Goal: Task Accomplishment & Management: Use online tool/utility

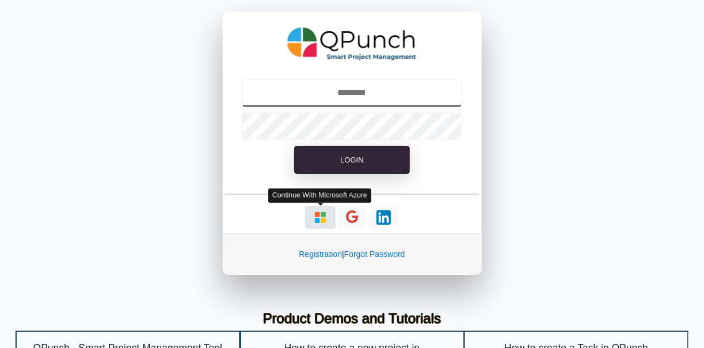
type input "**********"
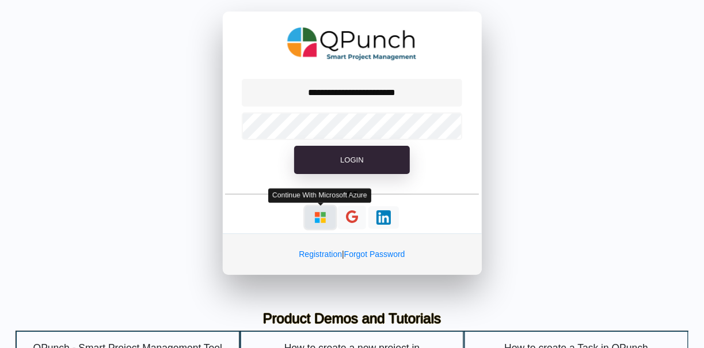
click at [322, 218] on img "button" at bounding box center [320, 217] width 14 height 14
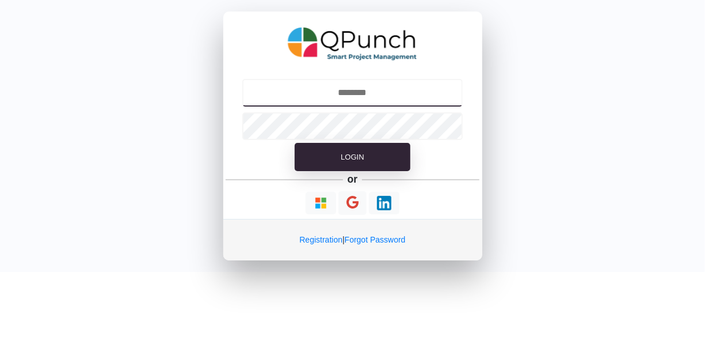
type input "**********"
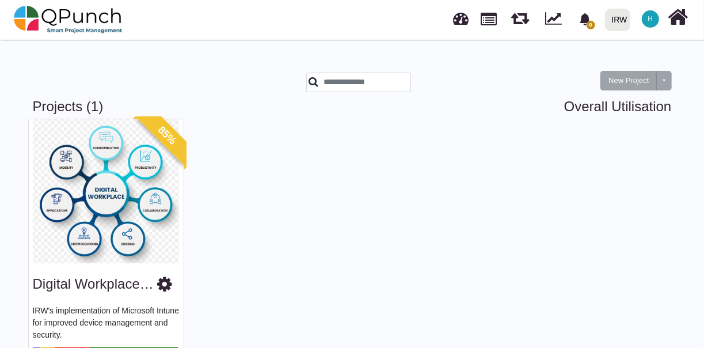
click at [650, 18] on span "H" at bounding box center [650, 19] width 5 height 7
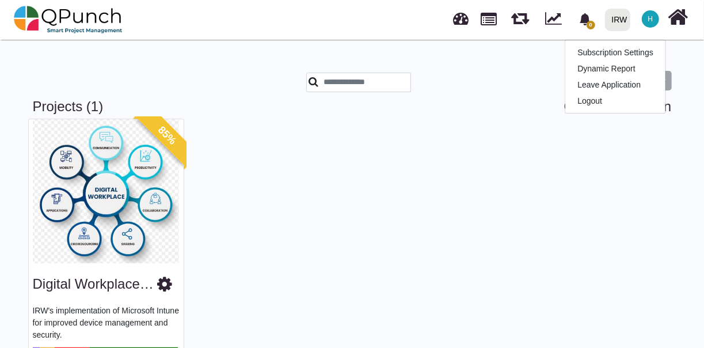
click at [682, 20] on icon at bounding box center [678, 17] width 20 height 22
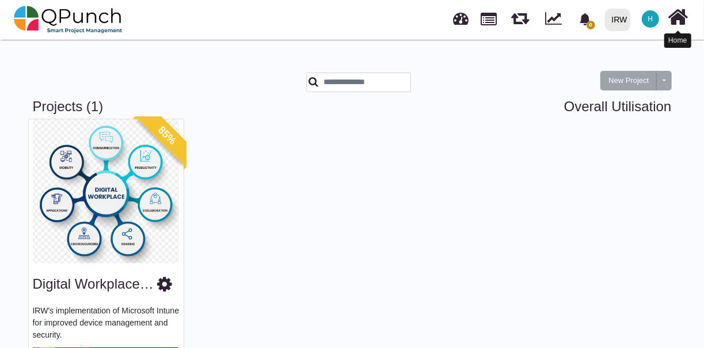
click at [677, 21] on icon at bounding box center [678, 17] width 20 height 22
click at [615, 19] on div "IRW" at bounding box center [620, 20] width 16 height 20
click at [647, 19] on span "H" at bounding box center [650, 18] width 17 height 17
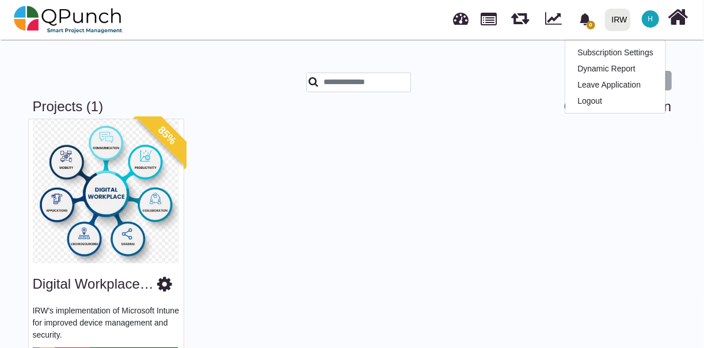
scroll to position [62, 0]
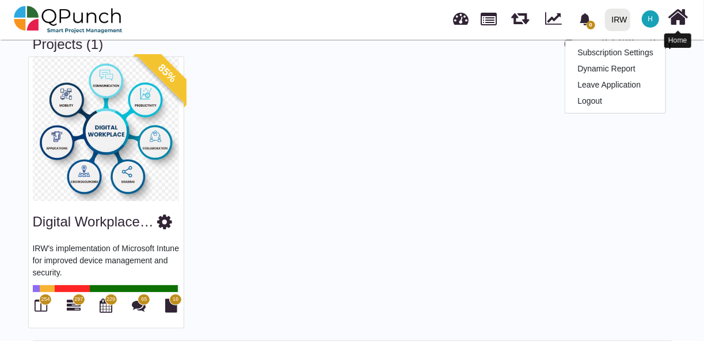
click at [680, 14] on icon at bounding box center [678, 17] width 20 height 22
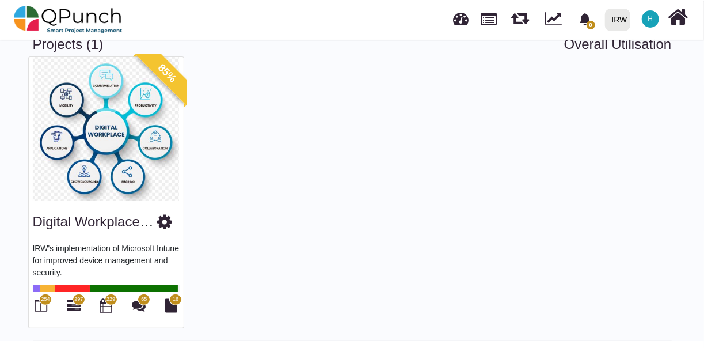
click at [649, 12] on span "H" at bounding box center [650, 18] width 17 height 17
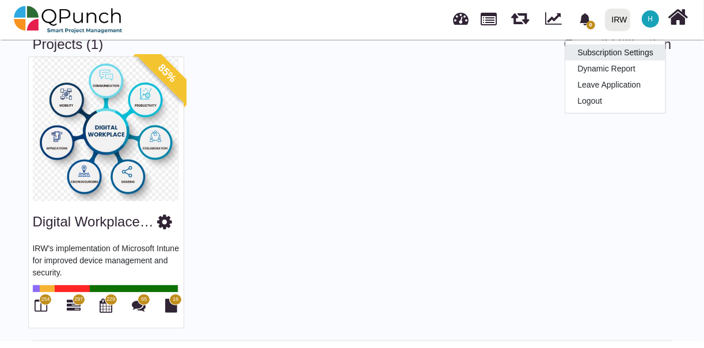
click at [644, 48] on link "Subscription Settings" at bounding box center [615, 52] width 100 height 16
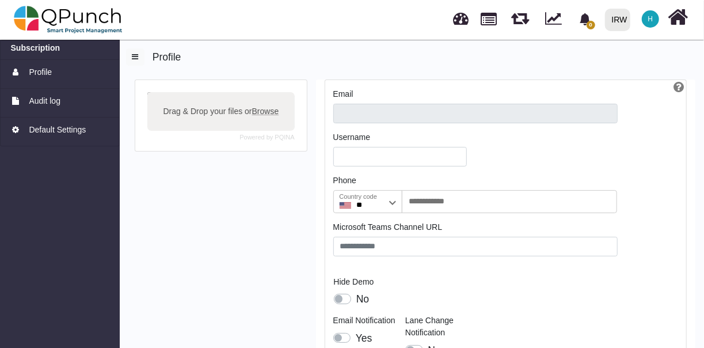
scroll to position [58, 0]
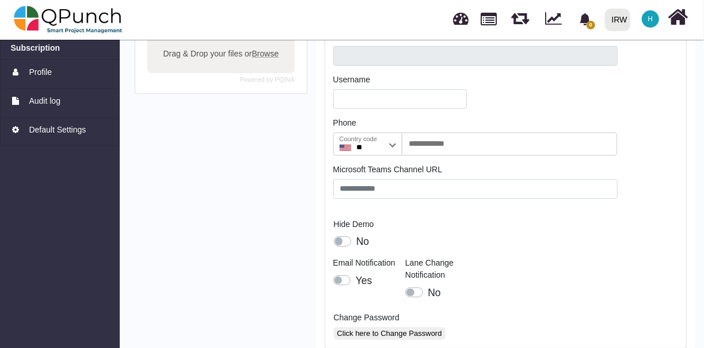
type input "**********"
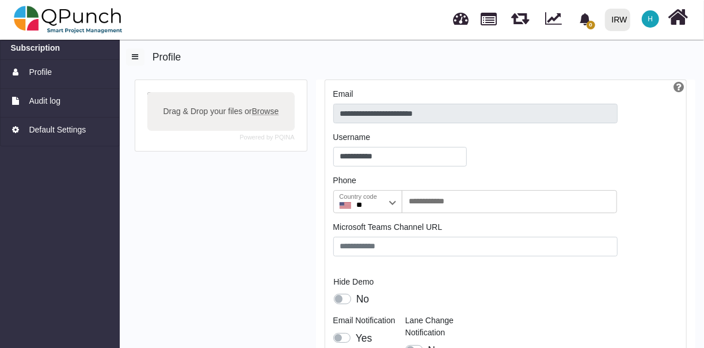
click at [649, 21] on span "H" at bounding box center [650, 19] width 5 height 7
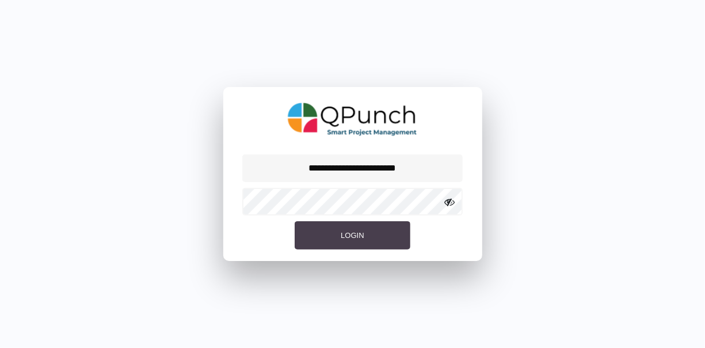
click at [360, 227] on button "Login" at bounding box center [352, 235] width 115 height 29
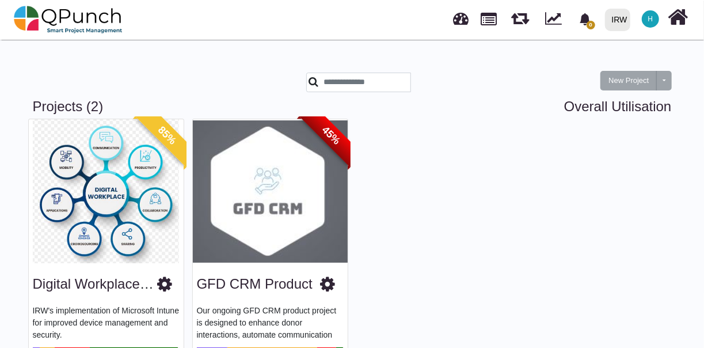
scroll to position [62, 0]
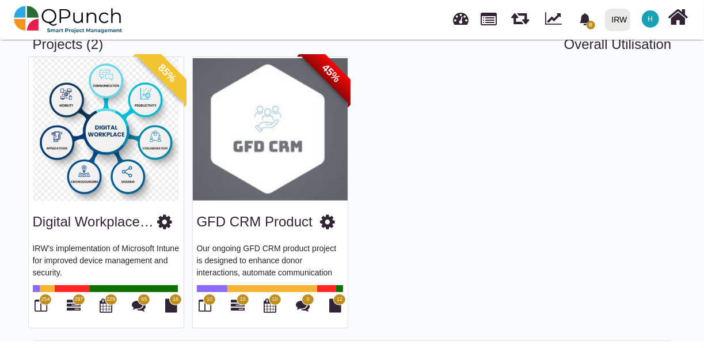
click at [233, 124] on img at bounding box center [270, 129] width 155 height 144
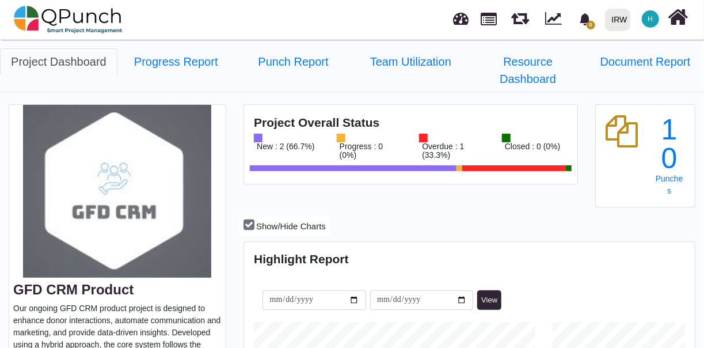
click at [59, 61] on link "Project Dashboard" at bounding box center [58, 61] width 117 height 26
click at [195, 70] on link "Progress Report" at bounding box center [175, 61] width 117 height 26
click at [303, 63] on link "Punch Report" at bounding box center [293, 61] width 117 height 26
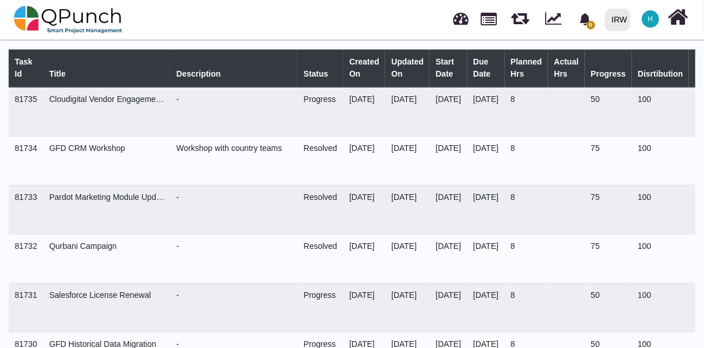
select select "***"
select select "****"
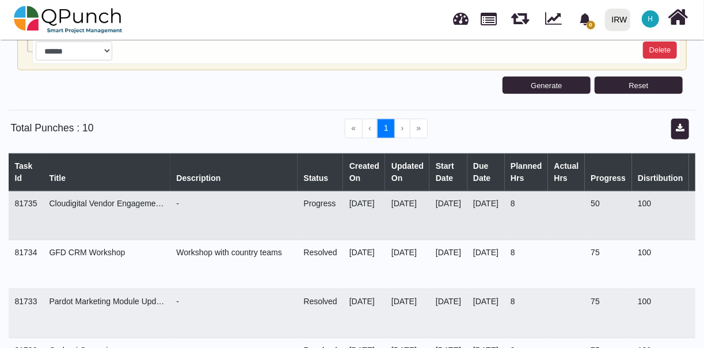
scroll to position [218, 0]
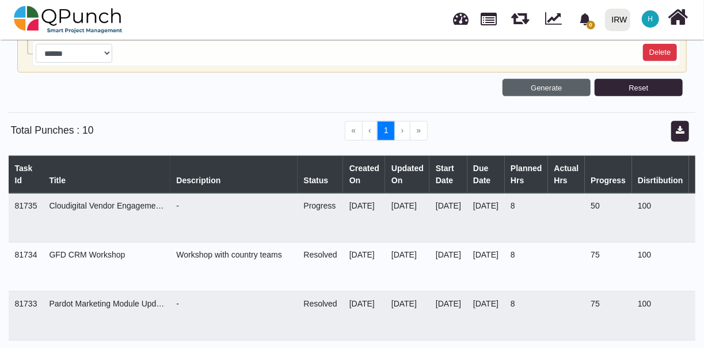
click at [536, 87] on button "Generate" at bounding box center [546, 87] width 88 height 17
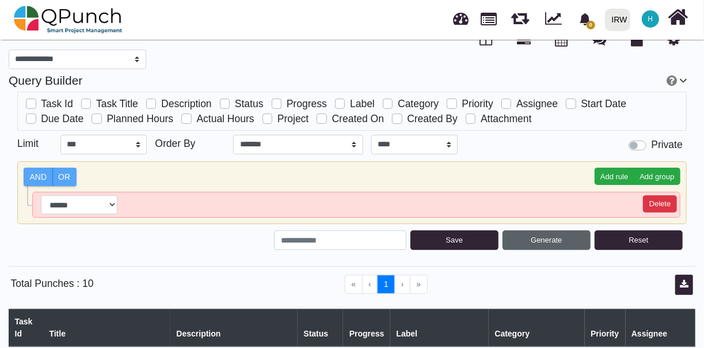
scroll to position [64, 0]
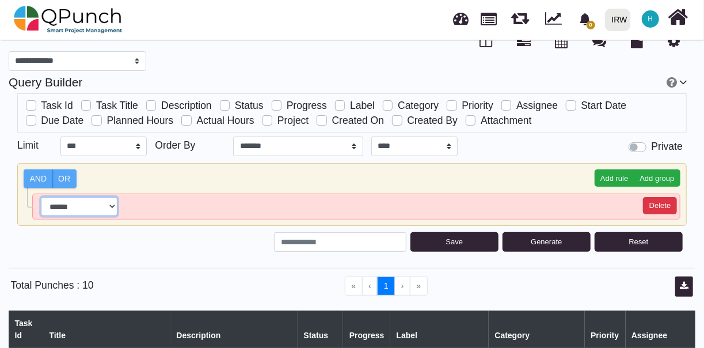
click at [115, 203] on select "**********" at bounding box center [79, 207] width 77 height 20
click at [657, 201] on button "Delete" at bounding box center [660, 205] width 34 height 17
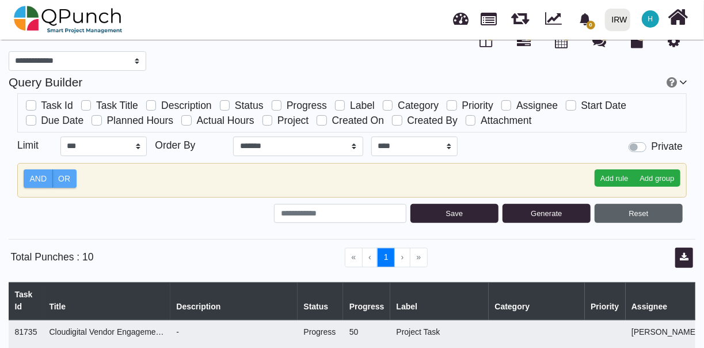
click at [624, 208] on button "Reset" at bounding box center [638, 214] width 88 height 20
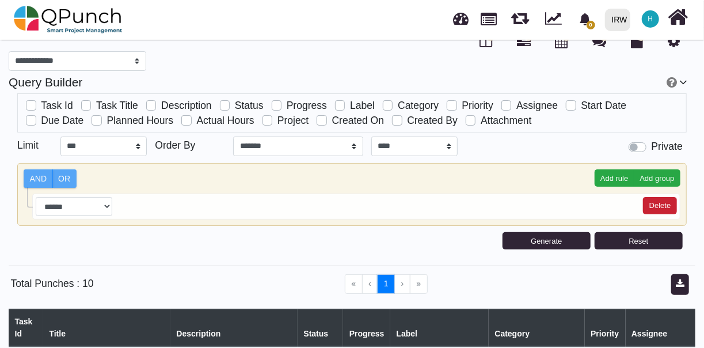
click at [670, 198] on button "Delete" at bounding box center [660, 205] width 34 height 17
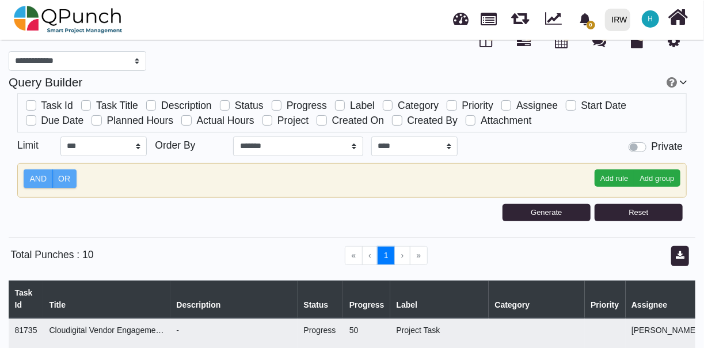
scroll to position [0, 0]
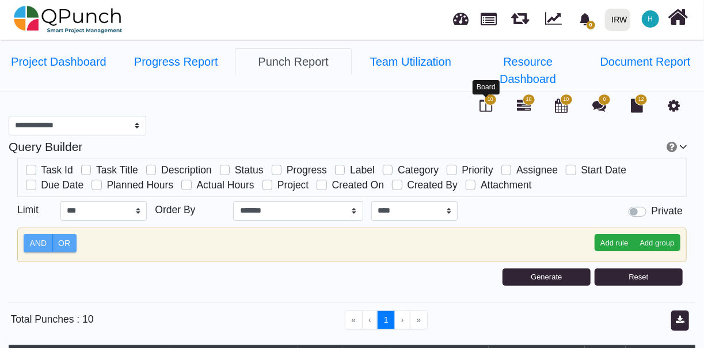
click at [482, 102] on icon at bounding box center [485, 105] width 13 height 14
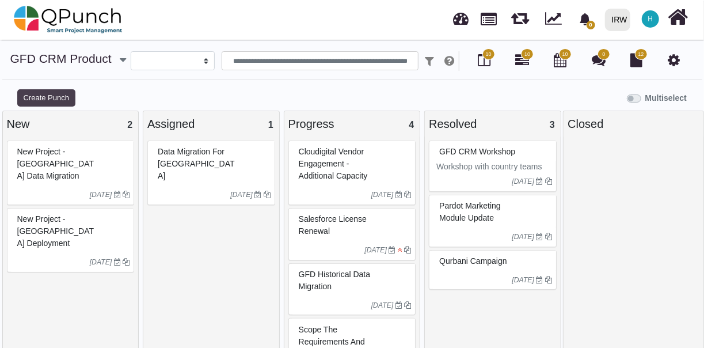
select select
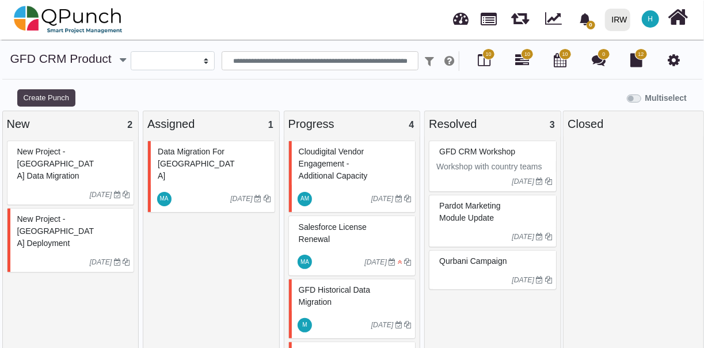
click at [55, 101] on button "Create Punch" at bounding box center [46, 97] width 58 height 17
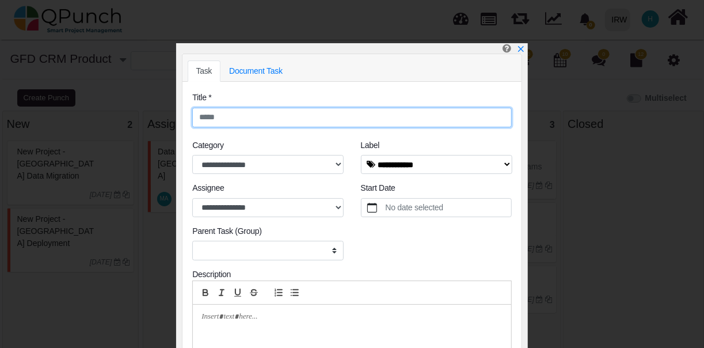
click at [268, 112] on input "text" at bounding box center [351, 118] width 319 height 20
type input "**********"
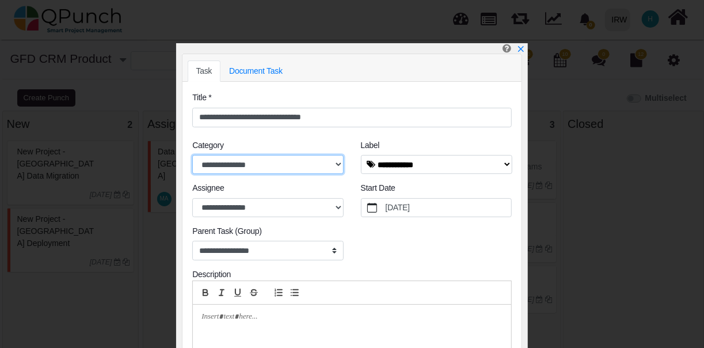
click at [307, 161] on select "**********" at bounding box center [267, 165] width 151 height 20
click at [304, 162] on select "**********" at bounding box center [267, 165] width 151 height 20
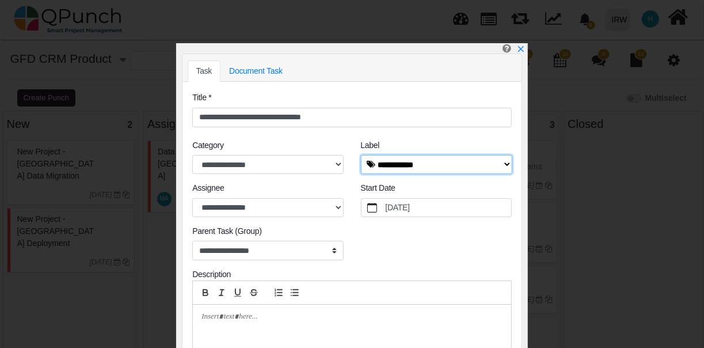
click at [406, 165] on select "**********" at bounding box center [436, 165] width 151 height 20
select select "****"
click at [361, 155] on select "**********" at bounding box center [436, 165] width 151 height 20
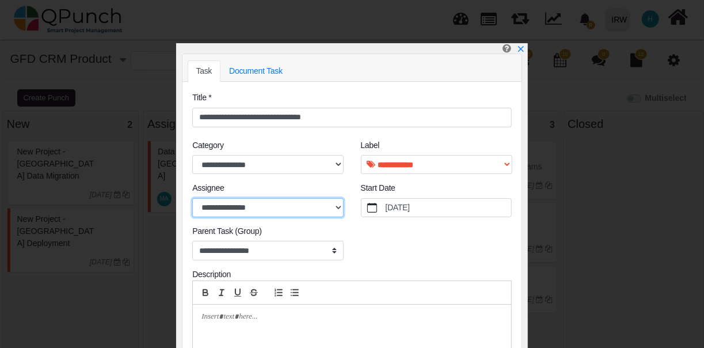
click at [317, 205] on select "**********" at bounding box center [267, 208] width 151 height 20
select select "****"
click at [192, 198] on select "**********" at bounding box center [267, 208] width 151 height 20
click at [416, 204] on label "[DATE]" at bounding box center [447, 208] width 128 height 18
click at [384, 204] on button "[DATE]" at bounding box center [372, 208] width 22 height 18
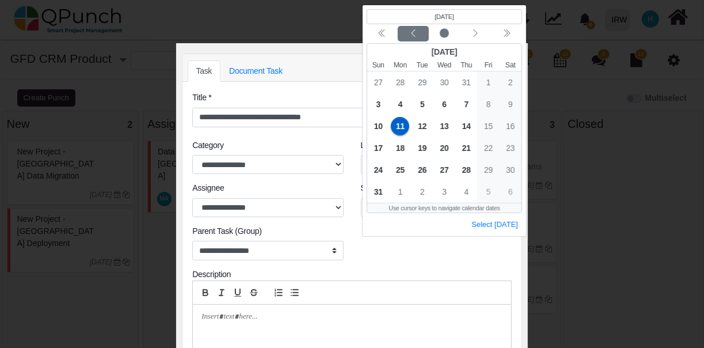
click at [410, 33] on icon "chevron left" at bounding box center [412, 33] width 9 height 9
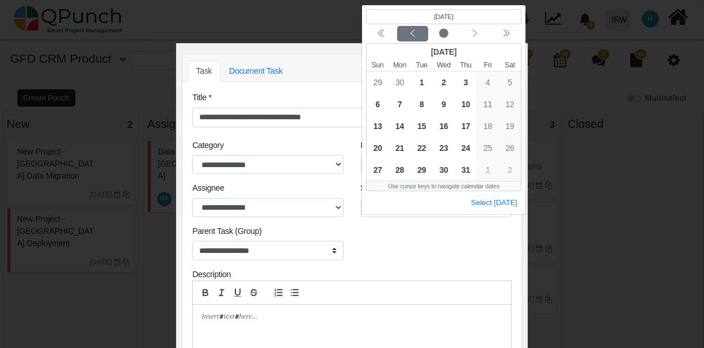
click at [410, 33] on icon "chevron left" at bounding box center [411, 33] width 9 height 9
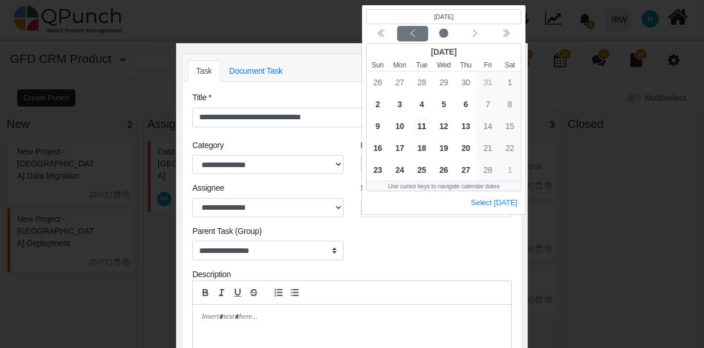
click at [410, 33] on icon "chevron left" at bounding box center [411, 33] width 9 height 9
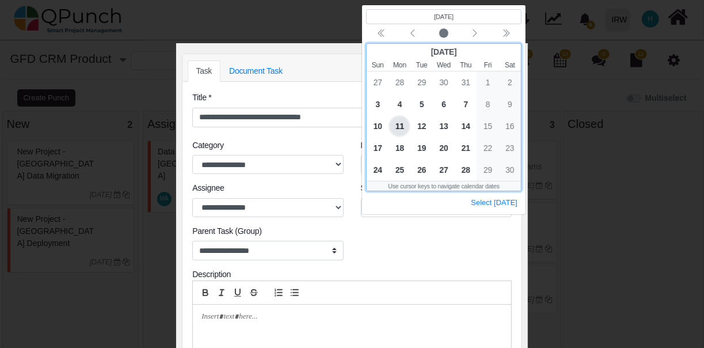
click at [400, 124] on span "11" at bounding box center [399, 126] width 18 height 18
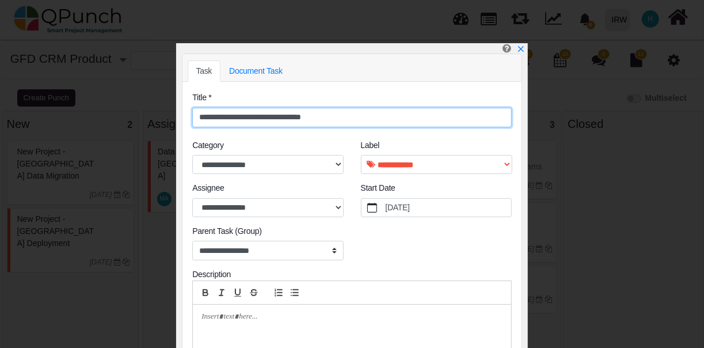
click at [400, 124] on input "**********" at bounding box center [351, 118] width 319 height 20
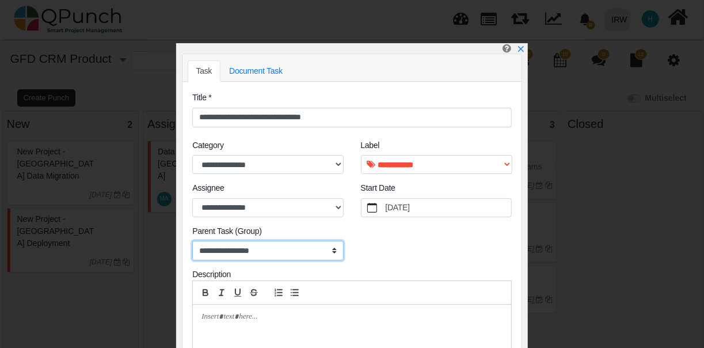
click at [287, 253] on select "**********" at bounding box center [267, 251] width 151 height 20
click at [192, 241] on select "**********" at bounding box center [267, 251] width 151 height 20
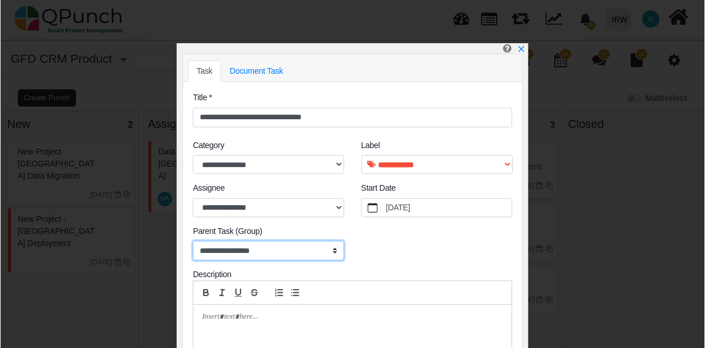
scroll to position [75, 0]
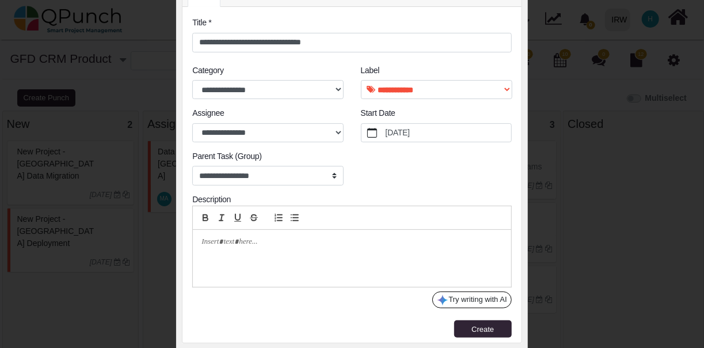
click at [280, 249] on div at bounding box center [352, 258] width 318 height 57
click at [264, 241] on p "**********" at bounding box center [349, 242] width 296 height 10
click at [464, 323] on button "Create" at bounding box center [483, 328] width 58 height 17
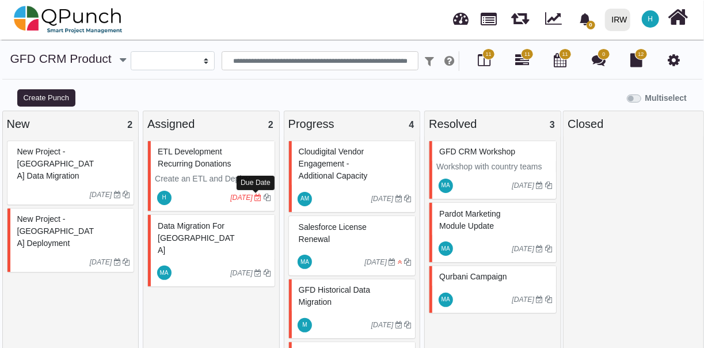
click at [255, 199] on icon at bounding box center [257, 197] width 7 height 7
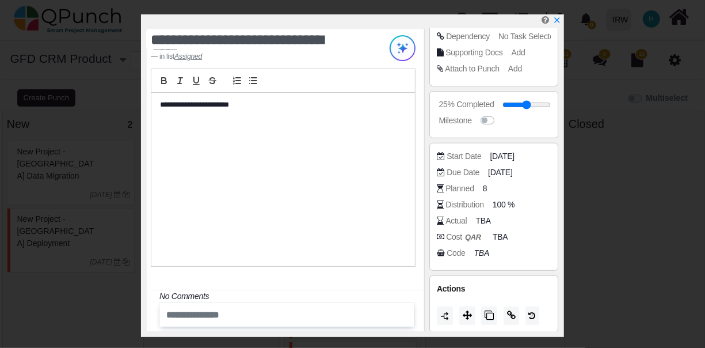
scroll to position [166, 0]
click at [513, 169] on span "[DATE]" at bounding box center [502, 172] width 24 height 12
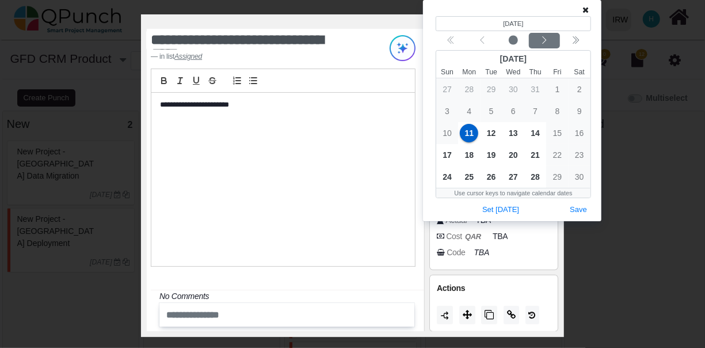
click at [546, 38] on icon "chevron left" at bounding box center [544, 40] width 9 height 9
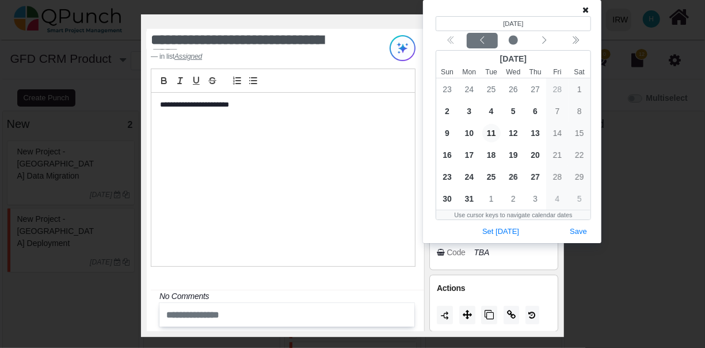
click at [483, 41] on icon "chevron left" at bounding box center [482, 40] width 9 height 9
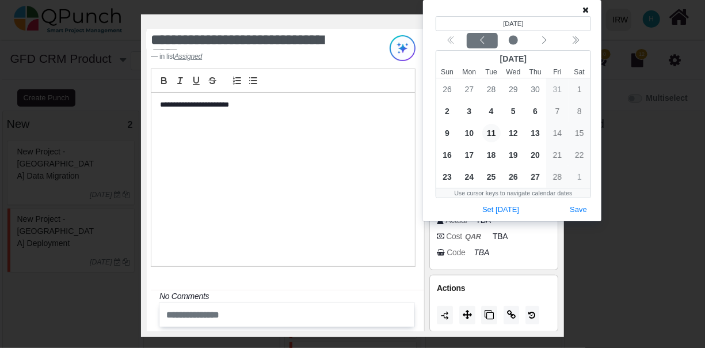
click at [483, 41] on icon "chevron left" at bounding box center [482, 40] width 9 height 9
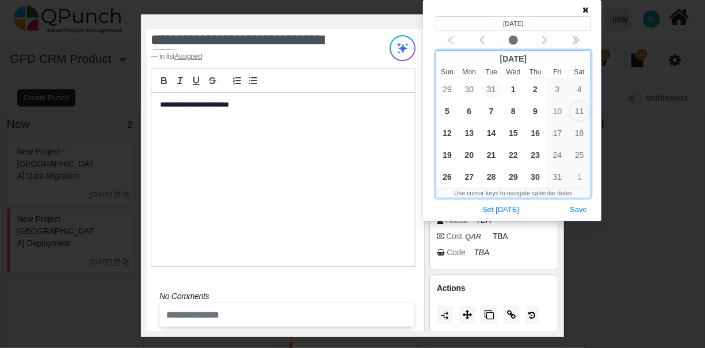
click at [491, 89] on span "31" at bounding box center [491, 89] width 18 height 18
click at [491, 89] on span "3" at bounding box center [491, 89] width 18 height 18
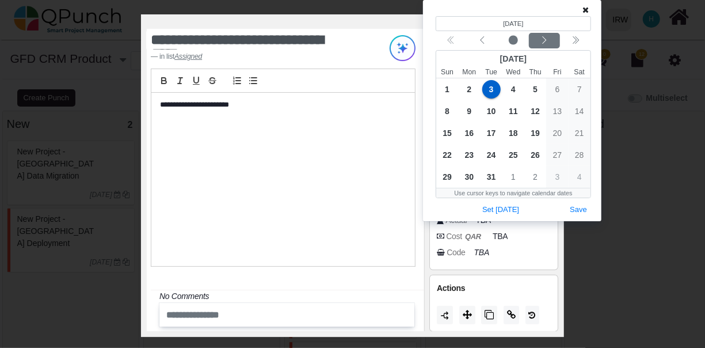
click at [546, 41] on icon "chevron left" at bounding box center [544, 40] width 9 height 9
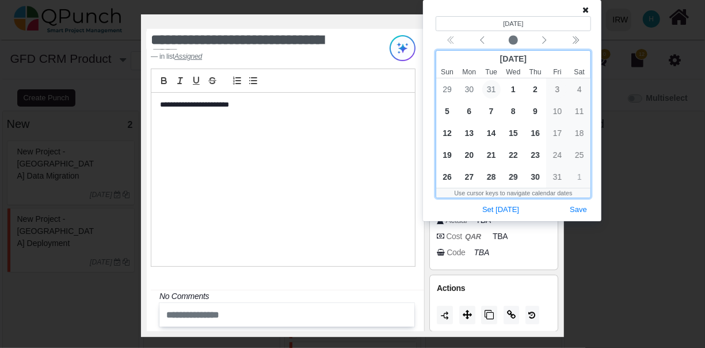
click at [491, 91] on span "31" at bounding box center [491, 89] width 18 height 18
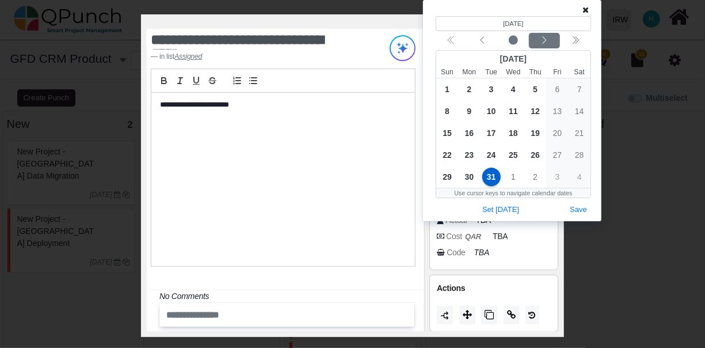
click at [544, 44] on icon "chevron left" at bounding box center [544, 40] width 9 height 9
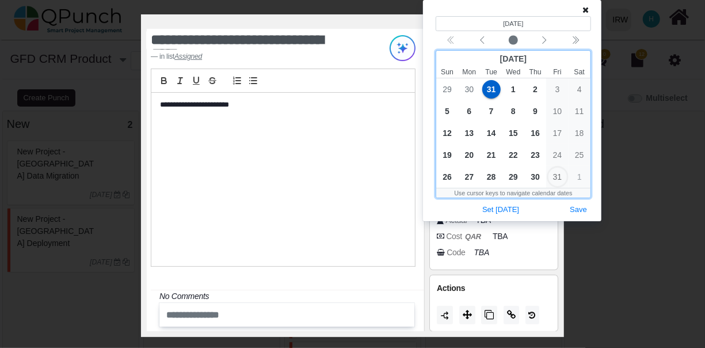
click at [558, 176] on div "31" at bounding box center [557, 177] width 22 height 22
click at [562, 175] on div "31" at bounding box center [557, 177] width 22 height 22
drag, startPoint x: 562, startPoint y: 175, endPoint x: 549, endPoint y: 176, distance: 13.3
click at [549, 176] on div "31" at bounding box center [557, 177] width 22 height 22
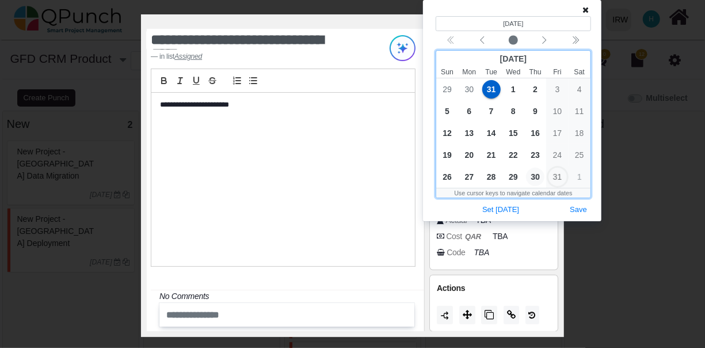
click at [534, 173] on span "30" at bounding box center [535, 176] width 18 height 18
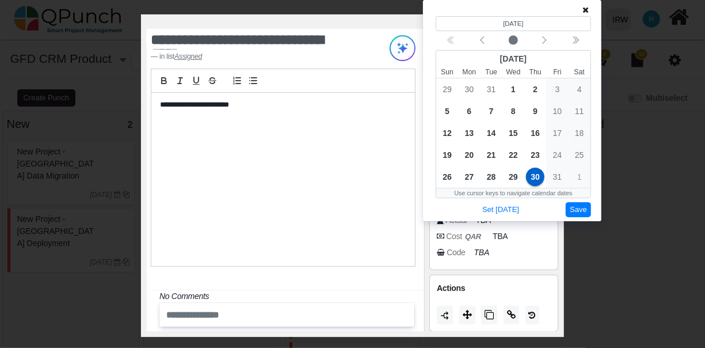
click at [578, 212] on button "Save" at bounding box center [578, 210] width 25 height 16
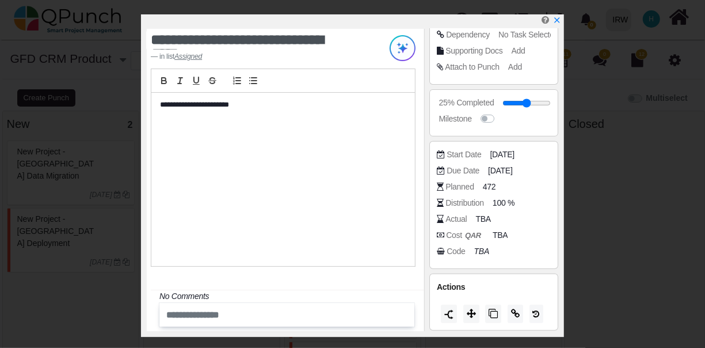
scroll to position [0, 0]
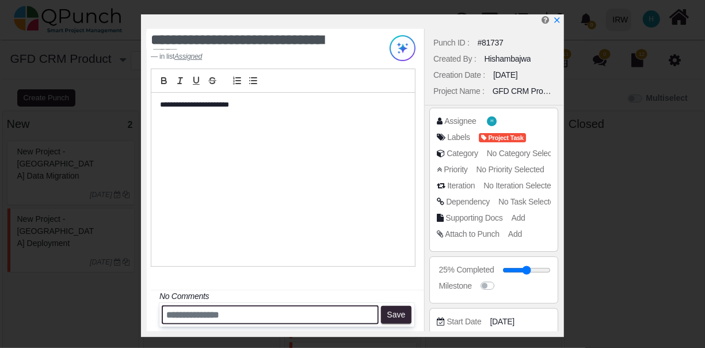
click at [296, 314] on input "text" at bounding box center [270, 314] width 217 height 19
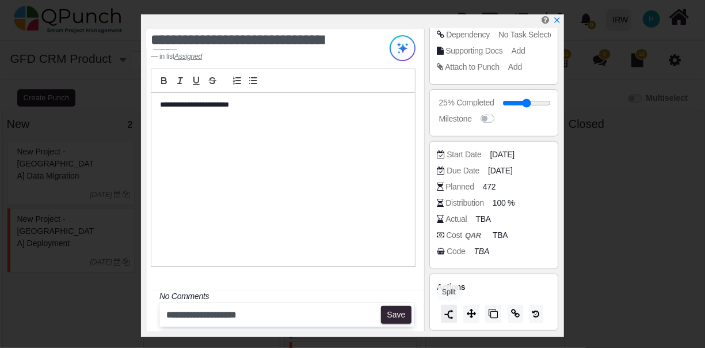
click at [447, 312] on img at bounding box center [448, 314] width 9 height 9
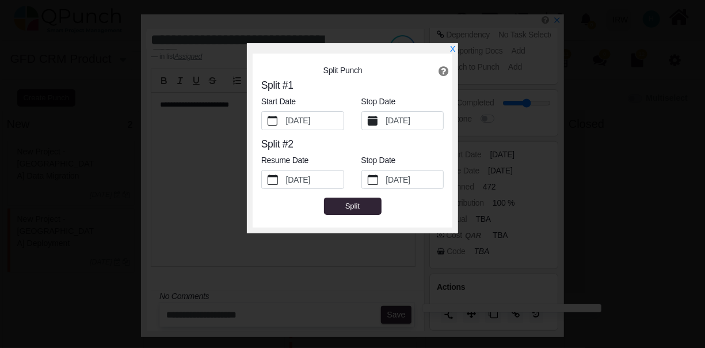
click at [376, 121] on icon "calendar fill" at bounding box center [373, 121] width 10 height 10
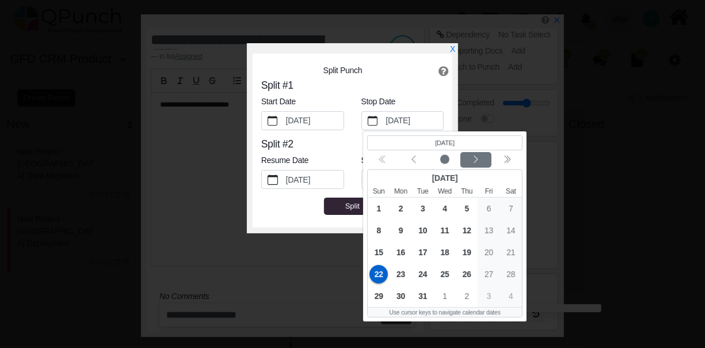
click at [477, 159] on icon "chevron left" at bounding box center [475, 158] width 9 height 9
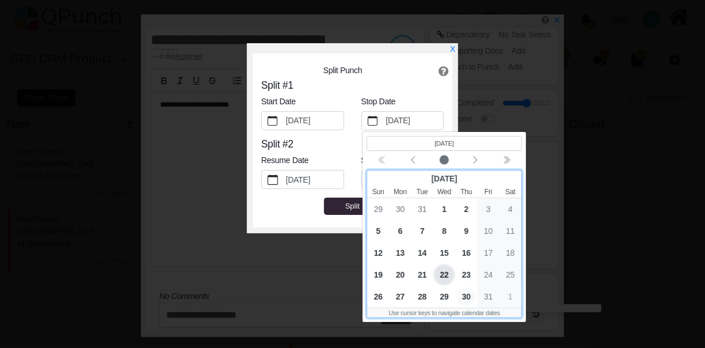
click at [468, 299] on span "30" at bounding box center [466, 296] width 18 height 18
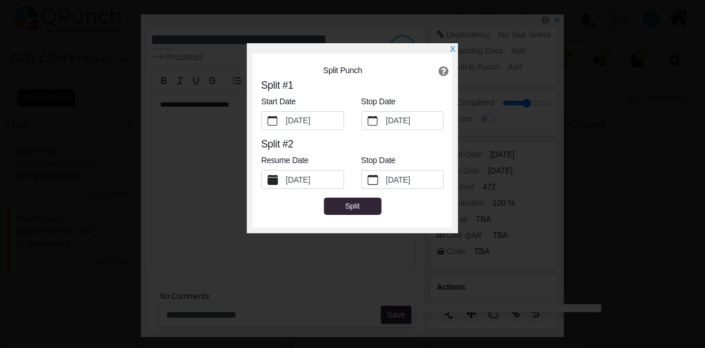
click at [288, 175] on label "[DATE]" at bounding box center [313, 179] width 59 height 18
click at [284, 175] on button "[DATE]" at bounding box center [273, 179] width 22 height 18
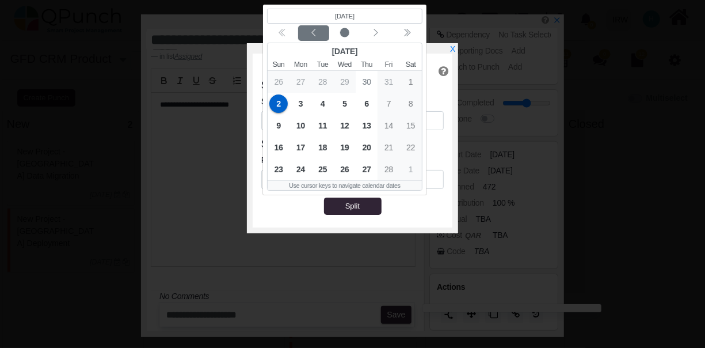
click at [311, 32] on icon "chevron left" at bounding box center [313, 32] width 9 height 9
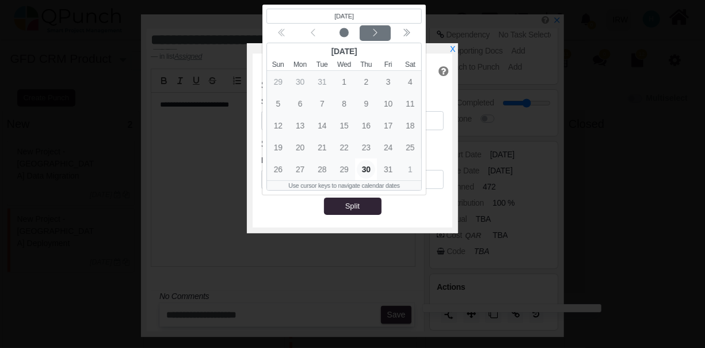
click at [375, 32] on icon "chevron left" at bounding box center [375, 32] width 9 height 9
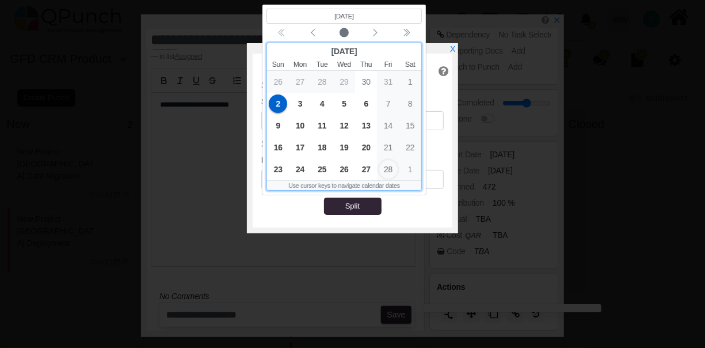
click at [276, 102] on span "2" at bounding box center [278, 103] width 18 height 18
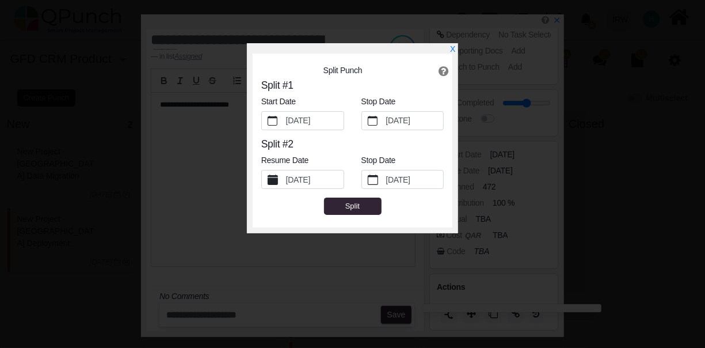
click at [296, 171] on label "[DATE]" at bounding box center [313, 179] width 59 height 18
click at [284, 171] on button "[DATE]" at bounding box center [273, 179] width 22 height 18
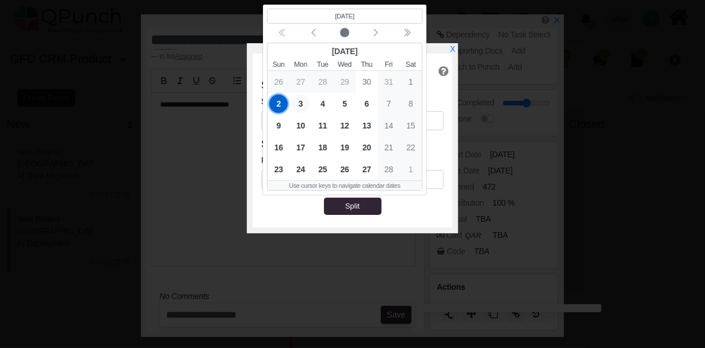
click at [299, 103] on span "3" at bounding box center [300, 103] width 18 height 18
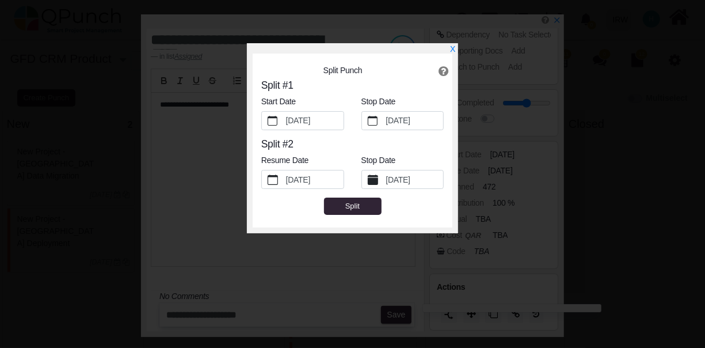
click at [406, 181] on label "[DATE]" at bounding box center [413, 179] width 59 height 18
click at [384, 181] on button "[DATE]" at bounding box center [373, 179] width 22 height 18
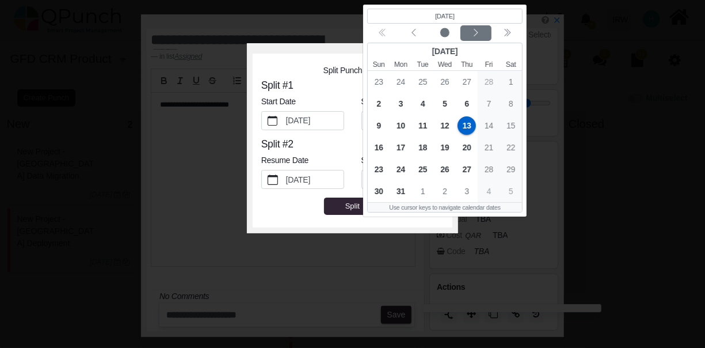
click at [476, 32] on icon "chevron left" at bounding box center [476, 32] width 4 height 7
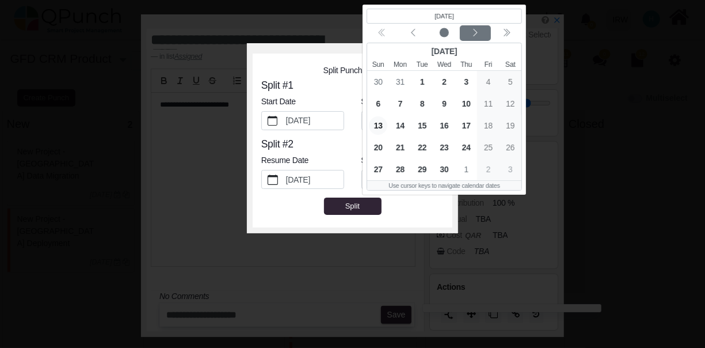
click at [476, 30] on icon "chevron left" at bounding box center [474, 32] width 9 height 9
click at [474, 39] on button "Next month" at bounding box center [475, 33] width 31 height 16
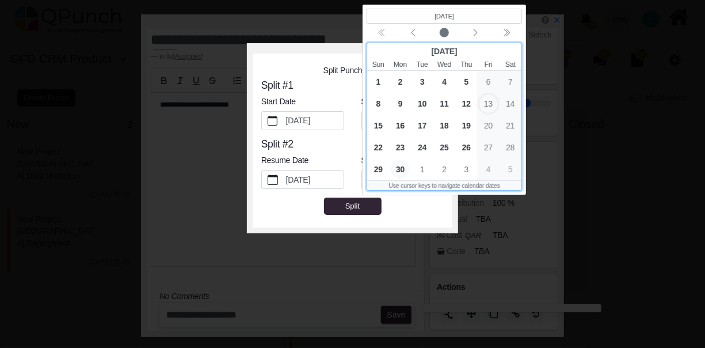
click at [399, 163] on span "30" at bounding box center [400, 169] width 18 height 18
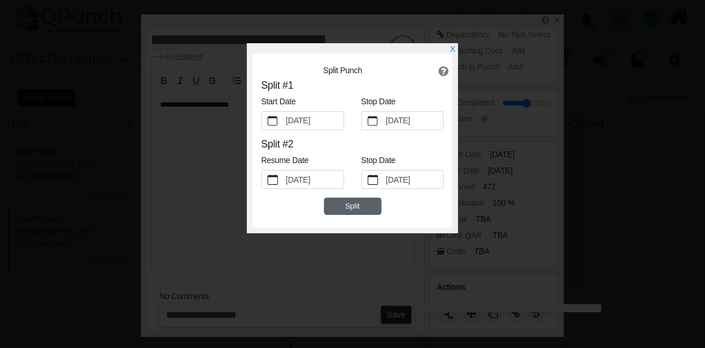
click at [357, 209] on button "Split" at bounding box center [353, 205] width 58 height 17
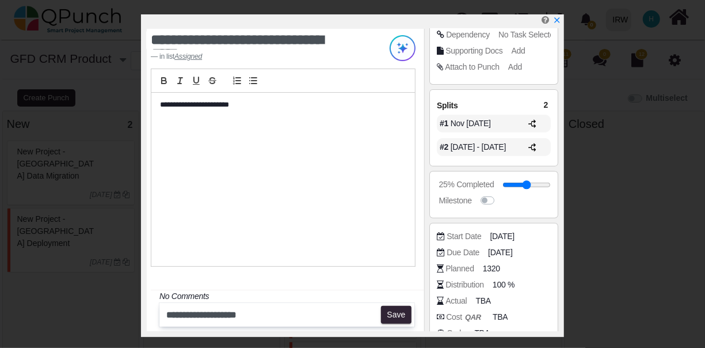
scroll to position [249, 0]
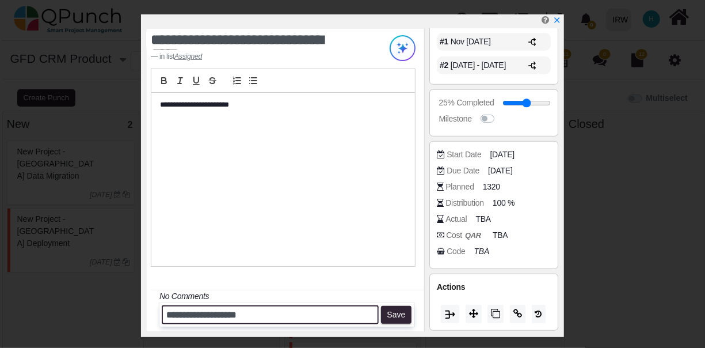
click at [280, 311] on input "**********" at bounding box center [270, 314] width 217 height 19
click at [302, 315] on input "**********" at bounding box center [270, 314] width 217 height 19
type input "**********"
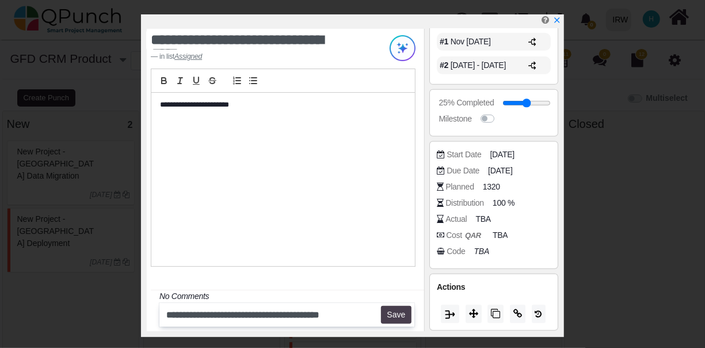
click at [396, 312] on button "Save" at bounding box center [396, 315] width 30 height 18
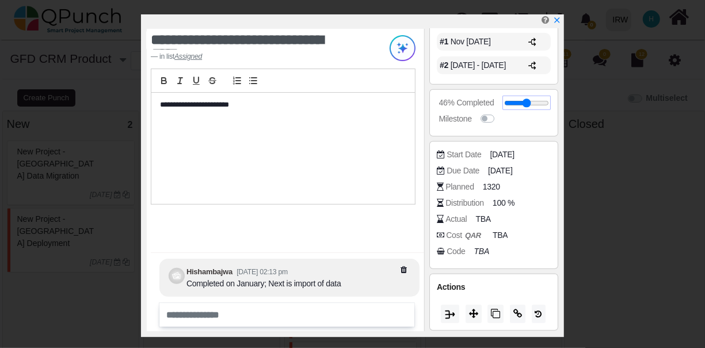
click at [524, 104] on input "range" at bounding box center [526, 103] width 45 height 5
click at [527, 104] on input "range" at bounding box center [526, 103] width 45 height 5
click at [528, 104] on input "range" at bounding box center [526, 103] width 45 height 5
click at [532, 104] on input "range" at bounding box center [526, 103] width 45 height 5
type input "**"
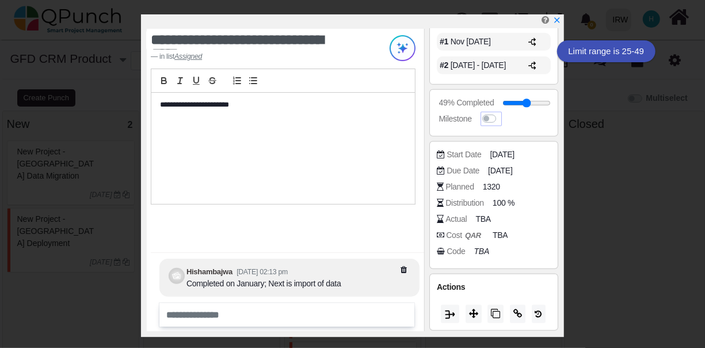
click at [500, 113] on label at bounding box center [500, 113] width 0 height 0
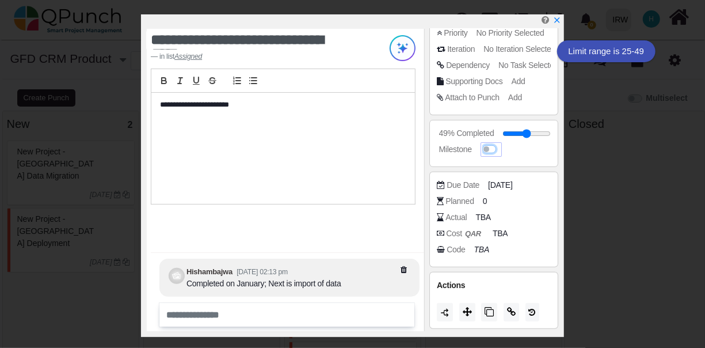
scroll to position [135, 0]
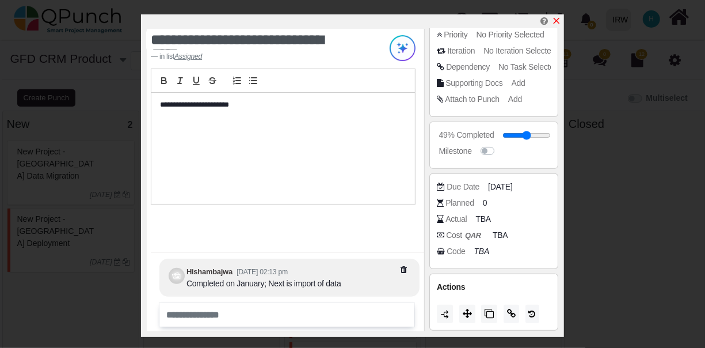
click at [557, 18] on icon "x" at bounding box center [556, 20] width 9 height 9
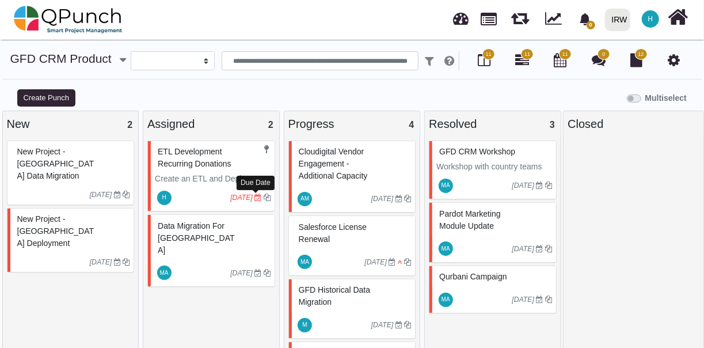
click at [256, 195] on icon at bounding box center [257, 197] width 7 height 7
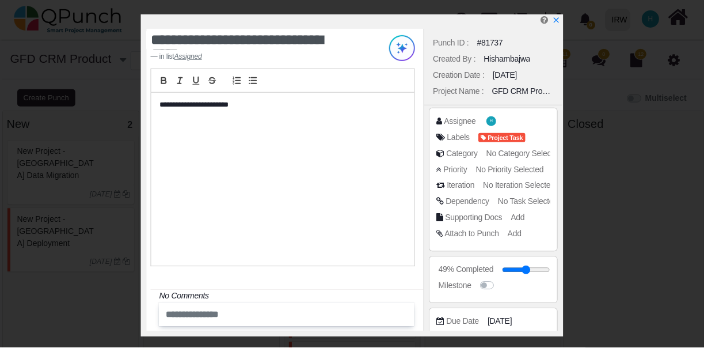
scroll to position [135, 0]
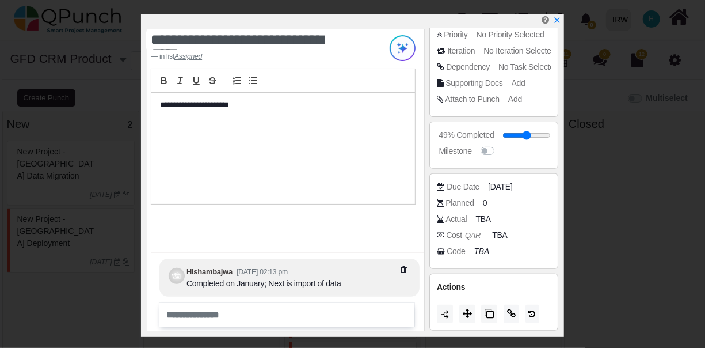
click at [510, 237] on div "Cost QAR TBA" at bounding box center [497, 235] width 120 height 12
click at [514, 183] on span "[DATE]" at bounding box center [502, 187] width 24 height 12
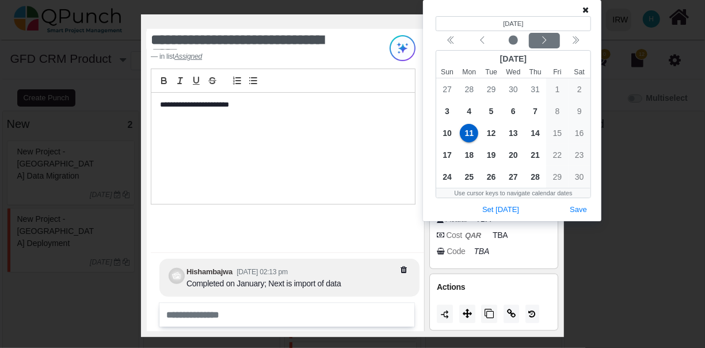
click at [546, 44] on icon "chevron left" at bounding box center [544, 40] width 9 height 9
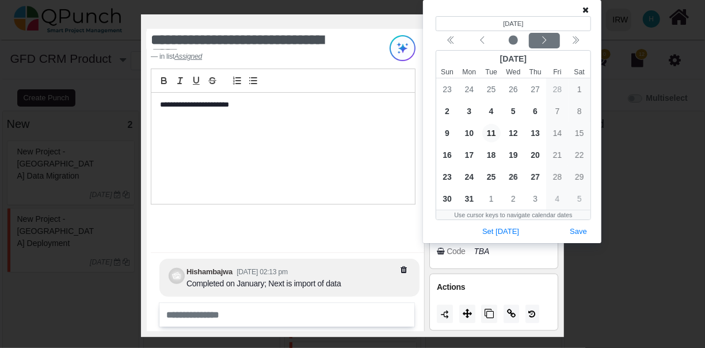
click at [546, 44] on icon "chevron left" at bounding box center [544, 40] width 9 height 9
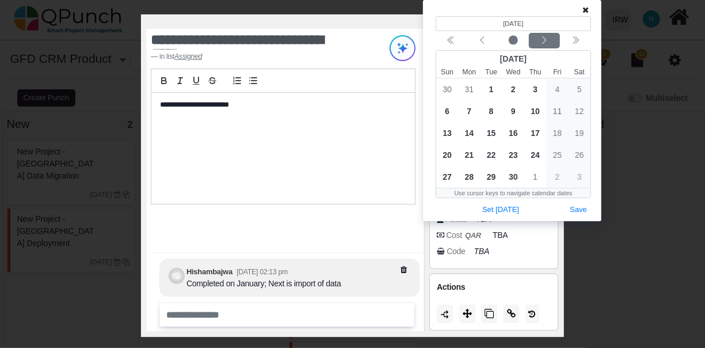
click at [546, 43] on icon "chevron left" at bounding box center [544, 40] width 9 height 9
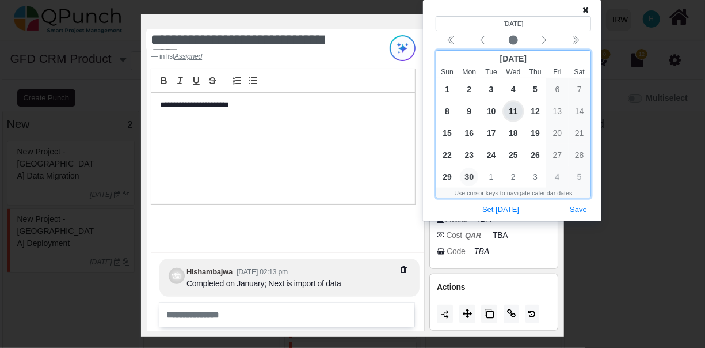
click at [475, 174] on span "30" at bounding box center [469, 176] width 18 height 18
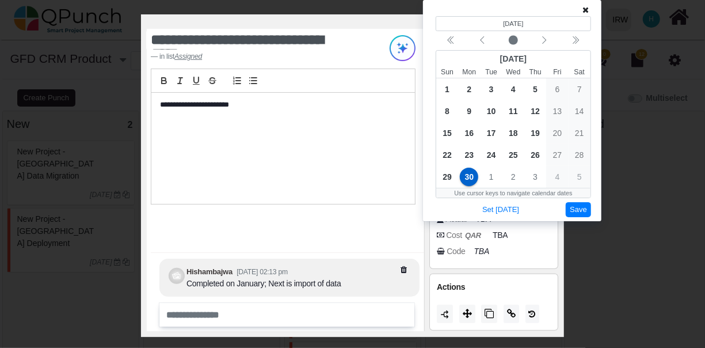
click at [579, 209] on button "Save" at bounding box center [578, 210] width 25 height 16
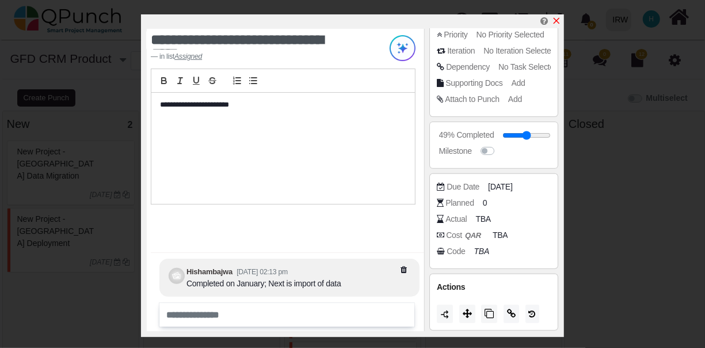
click at [558, 22] on icon "x" at bounding box center [557, 21] width 6 height 6
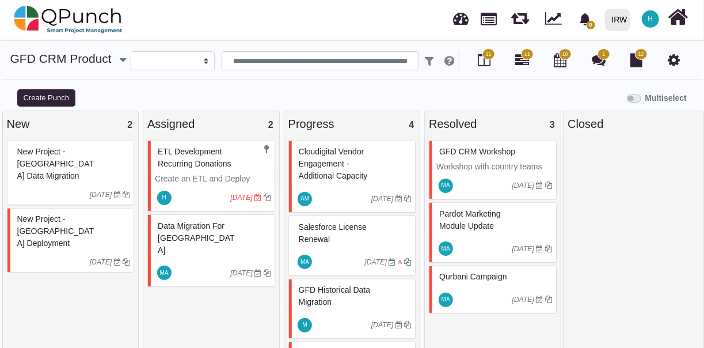
click at [190, 178] on p "Create an ETL and Deploy" at bounding box center [213, 179] width 116 height 12
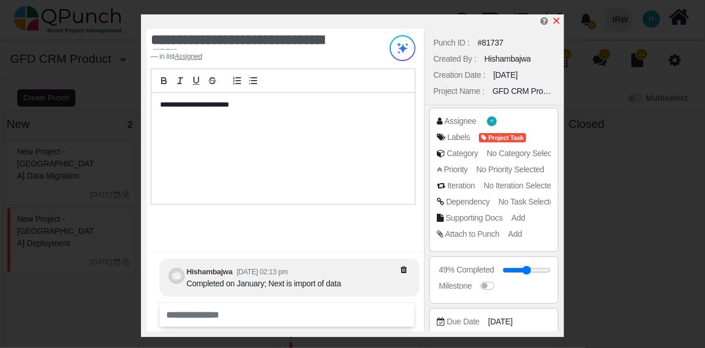
click at [557, 20] on icon "x" at bounding box center [556, 20] width 9 height 9
